Goal: Find specific page/section: Find specific page/section

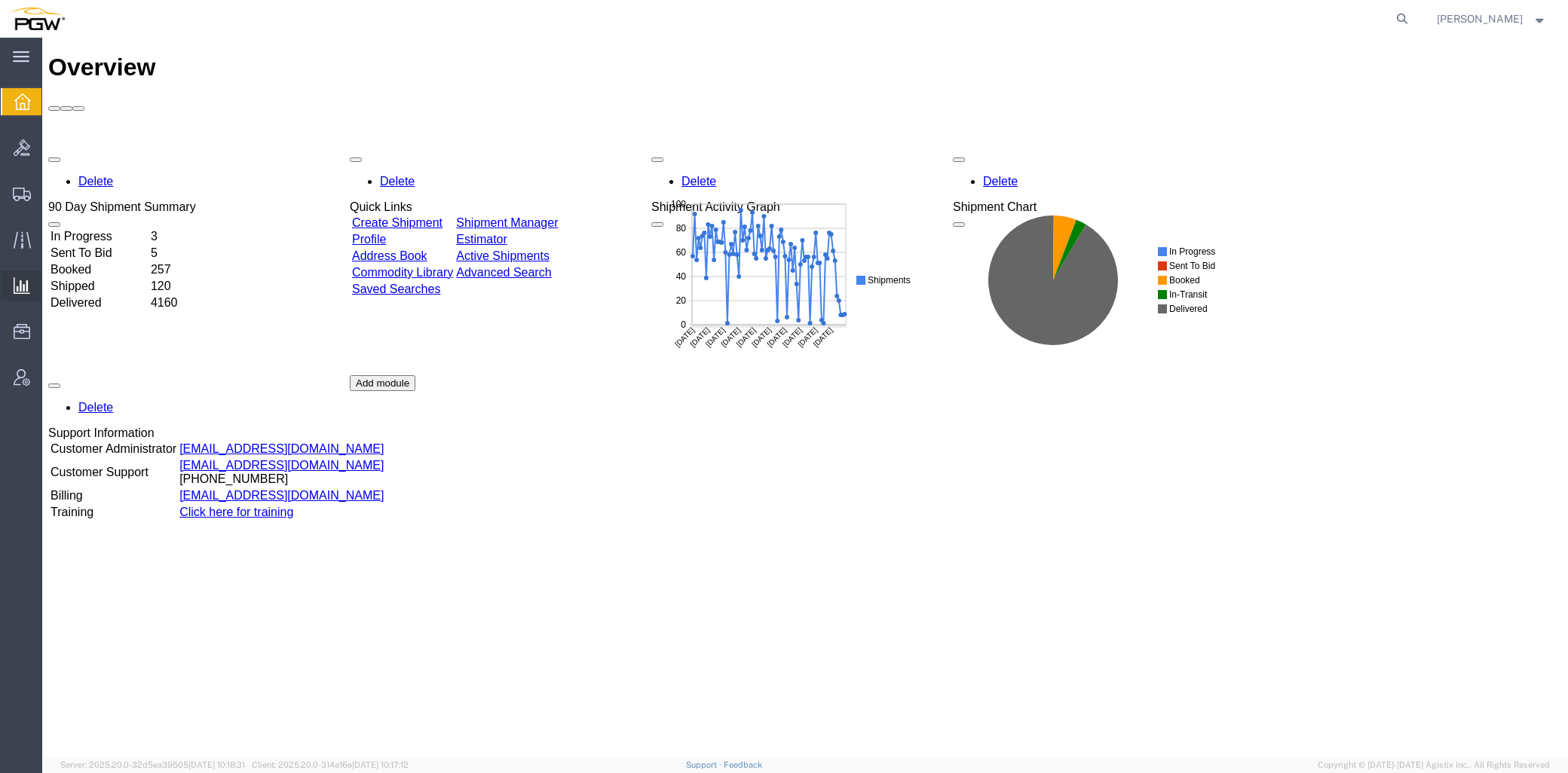
click at [18, 288] on icon at bounding box center [22, 286] width 17 height 17
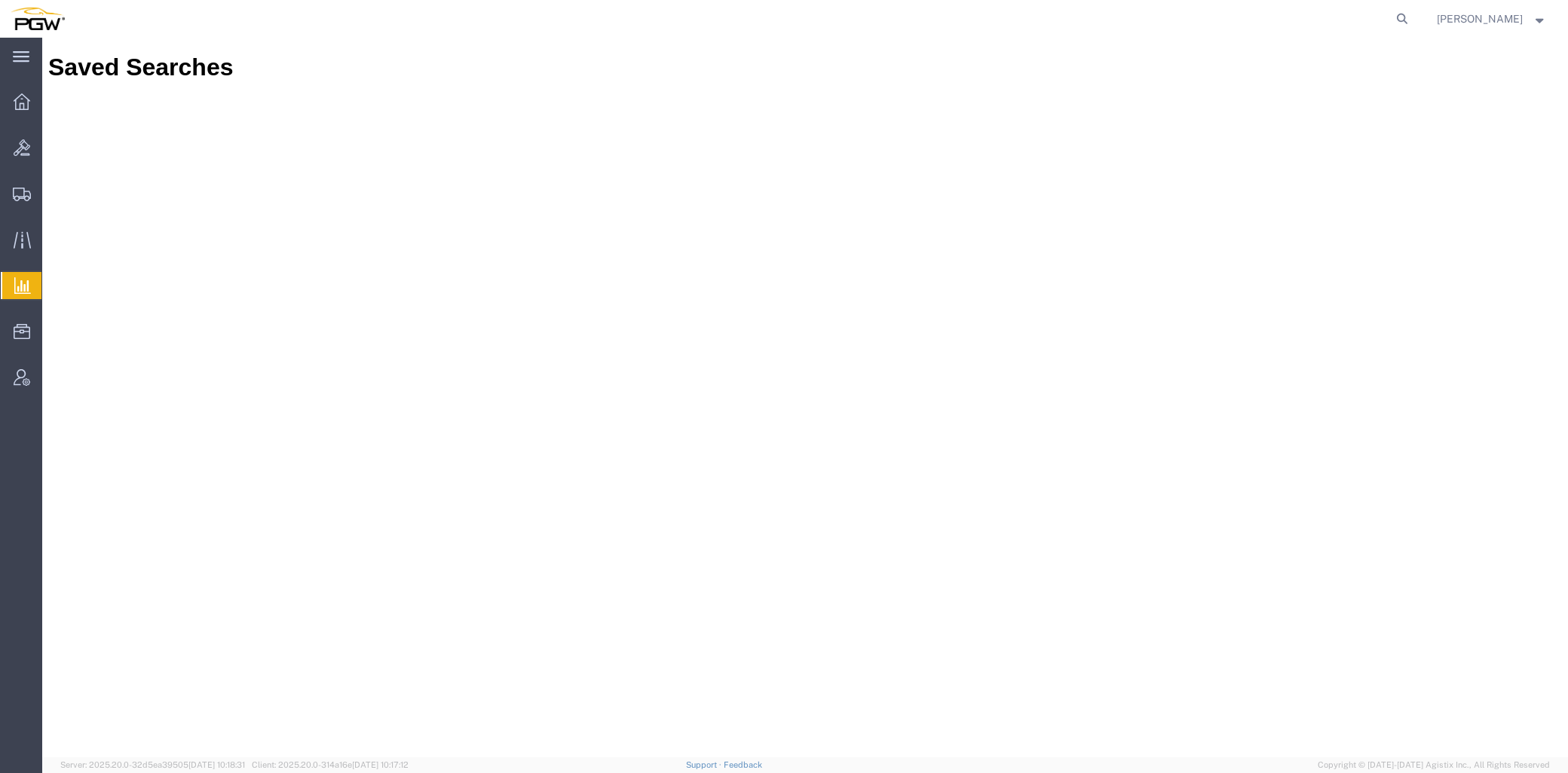
click at [0, 0] on span "Analyses" at bounding box center [0, 0] width 0 height 0
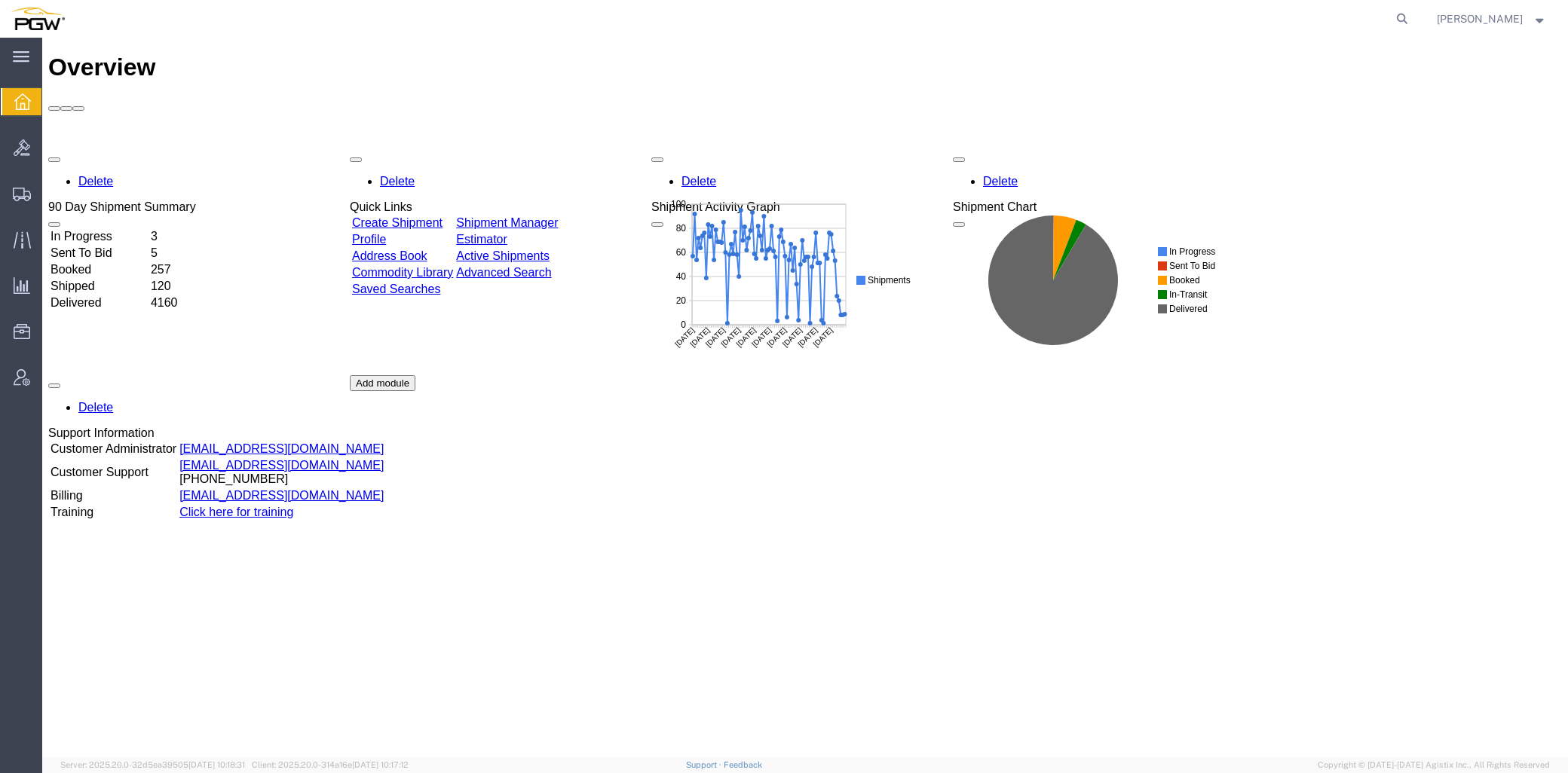
click at [808, 417] on div "Delete 90 Day Shipment Summary In Progress 3 Sent To Bid 5 Booked 257 Shipped 1…" at bounding box center [805, 376] width 1514 height 452
